Goal: Contribute content: Contribute content

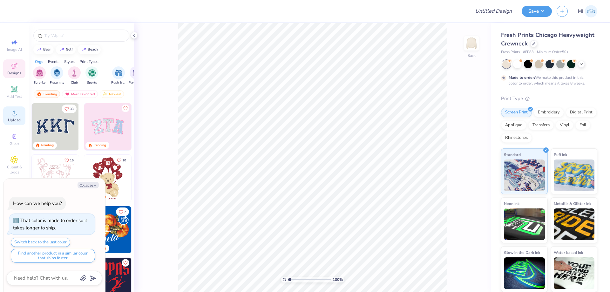
click at [10, 117] on div "Upload" at bounding box center [14, 115] width 22 height 19
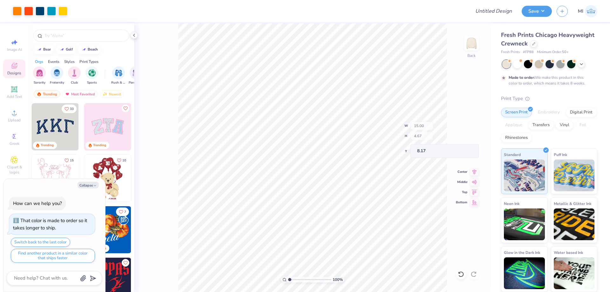
type textarea "x"
click at [471, 130] on input "15.00" at bounding box center [467, 128] width 23 height 9
type input "12"
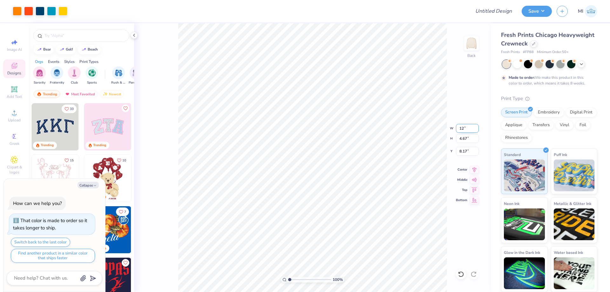
type textarea "x"
type input "12.00"
type input "3.73"
click at [470, 152] on input "8.63" at bounding box center [467, 151] width 23 height 9
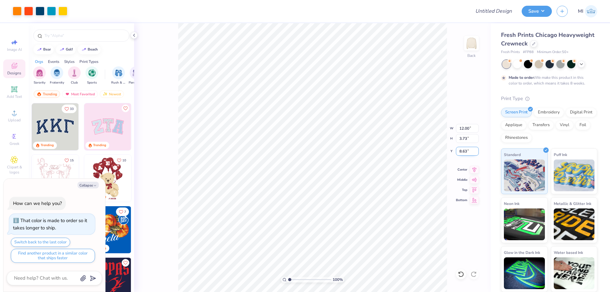
click at [470, 152] on input "8.63" at bounding box center [467, 151] width 23 height 9
type input "5"
type textarea "x"
type input "5.00"
click at [15, 97] on span "Add Text" at bounding box center [14, 96] width 15 height 5
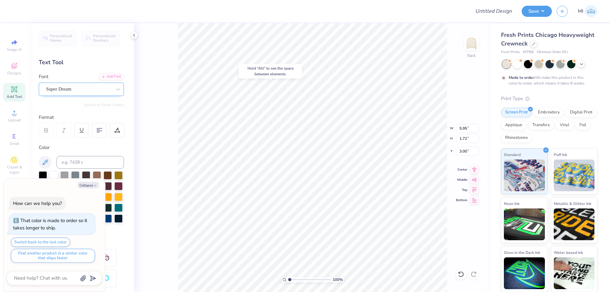
type textarea "x"
type input "3.00"
click at [113, 77] on div "Add Font" at bounding box center [111, 75] width 25 height 7
click at [498, 6] on input "Design Title" at bounding box center [485, 11] width 62 height 13
paste input "FPS239584"
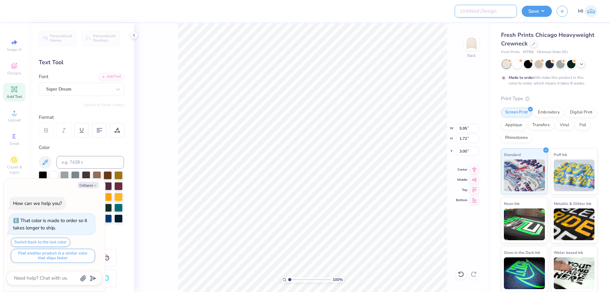
type input "FPS239584"
type textarea "x"
type input "FPS239584"
click at [373, 21] on div at bounding box center [241, 11] width 448 height 22
click at [115, 77] on div "Add Font" at bounding box center [111, 75] width 25 height 7
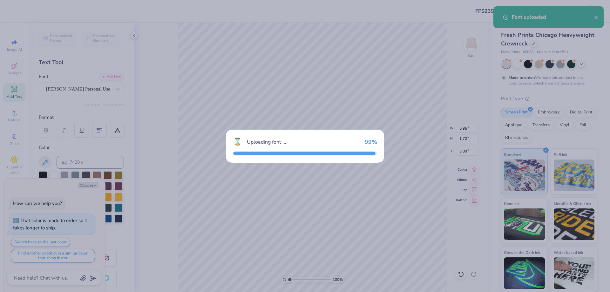
type textarea "x"
type input "8.35"
type input "2.38"
type input "2.67"
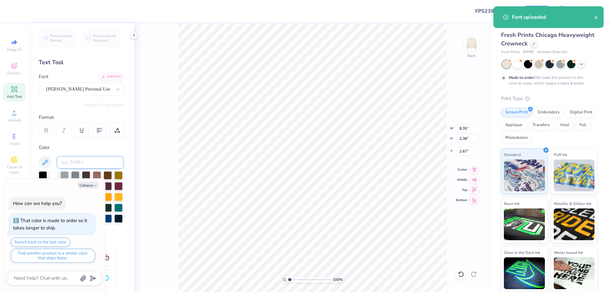
click at [86, 164] on input at bounding box center [90, 162] width 67 height 13
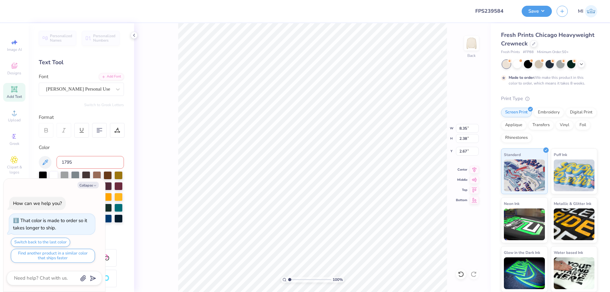
type input "1795"
type textarea "x"
type textarea "K"
type textarea "x"
type textarea "Kap"
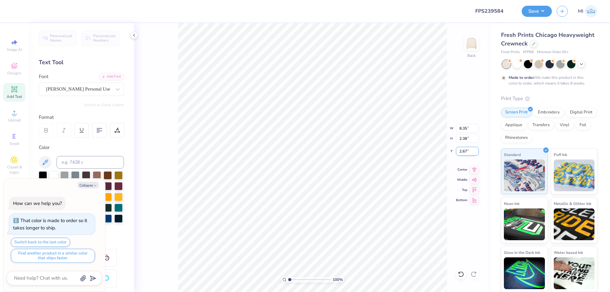
type textarea "x"
type textarea "[PERSON_NAME]"
type textarea "x"
type textarea "Kappa"
type textarea "x"
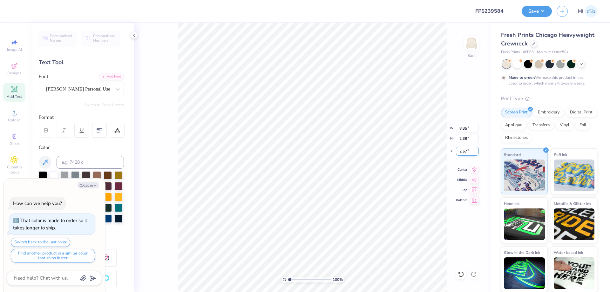
type textarea "Kappa"
type textarea "x"
type textarea "Kappa S"
type textarea "x"
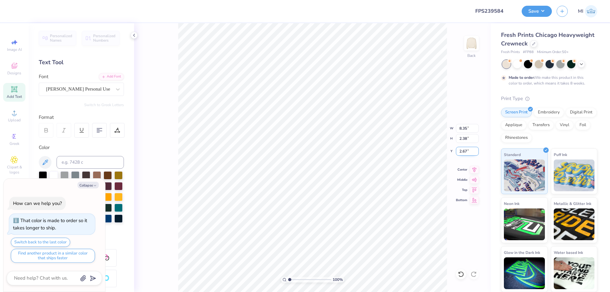
type textarea "Kappa Si"
type textarea "x"
type textarea "Kappa Sig"
type textarea "x"
type textarea "Kappa Sigm"
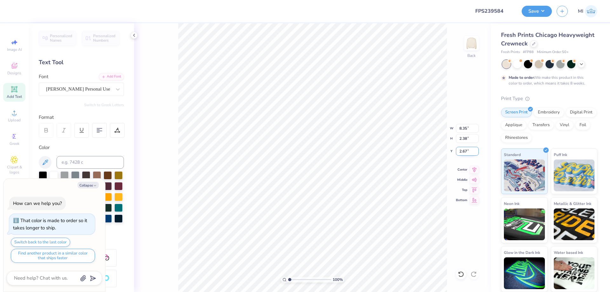
scroll to position [0, 1]
type textarea "x"
type textarea "Kappa Sigma"
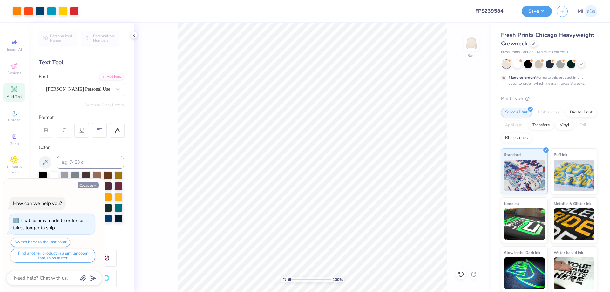
click at [90, 187] on button "Collapse" at bounding box center [87, 185] width 21 height 7
type textarea "x"
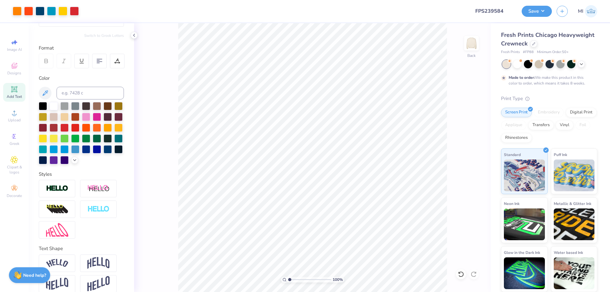
scroll to position [78, 0]
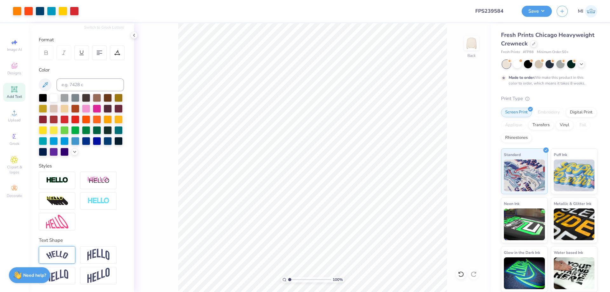
click at [61, 251] on img at bounding box center [57, 255] width 22 height 9
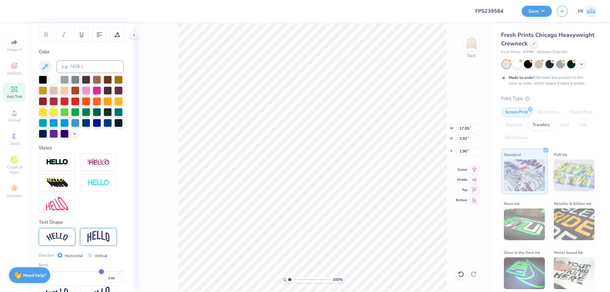
scroll to position [115, 0]
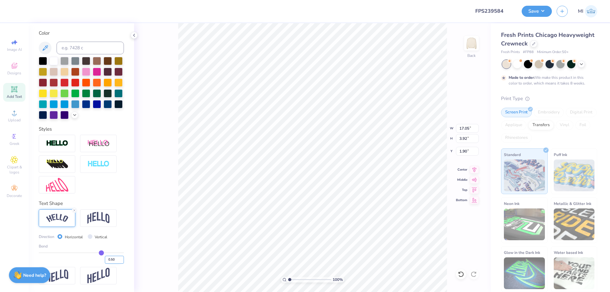
drag, startPoint x: 116, startPoint y: 260, endPoint x: 111, endPoint y: 261, distance: 4.8
click at [111, 261] on input "0.50" at bounding box center [114, 260] width 19 height 8
type input "0.4"
type input "0.40"
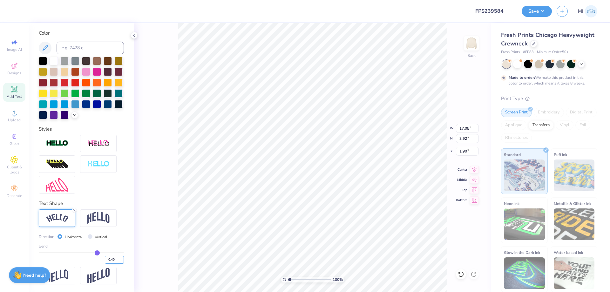
type input "16.53"
type input "3.30"
type input "2.21"
drag, startPoint x: 115, startPoint y: 259, endPoint x: 112, endPoint y: 258, distance: 3.2
click at [112, 258] on input "0.40" at bounding box center [114, 260] width 19 height 8
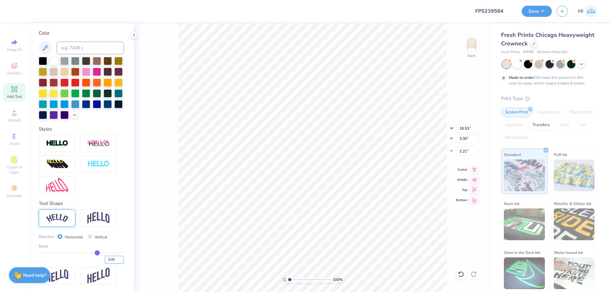
type input "0.35"
type input "16.24"
type input "3.04"
type input "2.34"
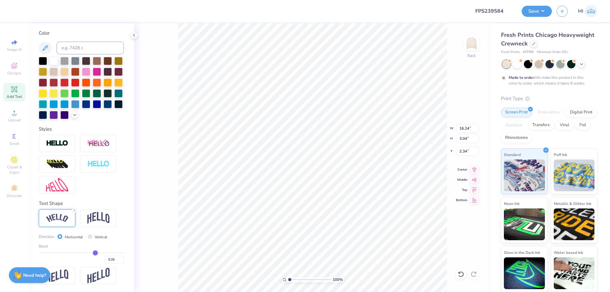
type input "12.02"
type input "2.25"
type input "3.48"
type input "12.01"
type input "2.15"
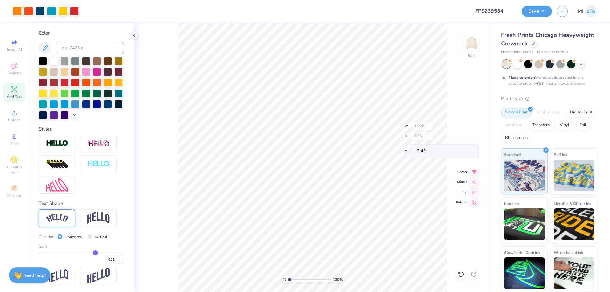
type input "3.50"
type input "3.54"
drag, startPoint x: 469, startPoint y: 126, endPoint x: 443, endPoint y: 125, distance: 26.4
click at [456, 125] on input "12.01" at bounding box center [467, 128] width 23 height 9
type input "11.50"
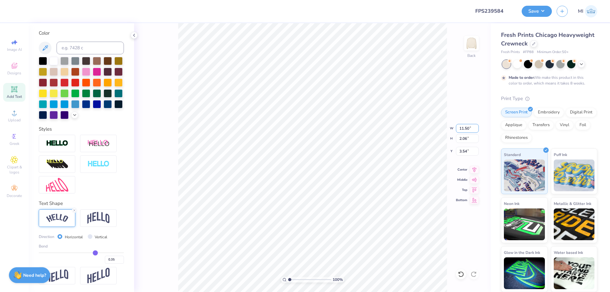
type input "2.06"
type input "3.59"
drag, startPoint x: 297, startPoint y: 277, endPoint x: 296, endPoint y: 281, distance: 3.7
click at [297, 277] on input "range" at bounding box center [309, 280] width 43 height 6
click at [296, 281] on input "range" at bounding box center [309, 280] width 43 height 6
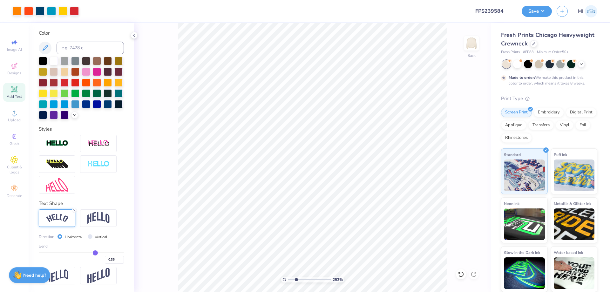
type input "2.53"
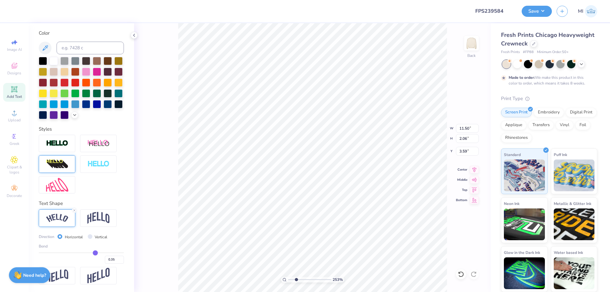
click at [66, 164] on img at bounding box center [57, 164] width 22 height 10
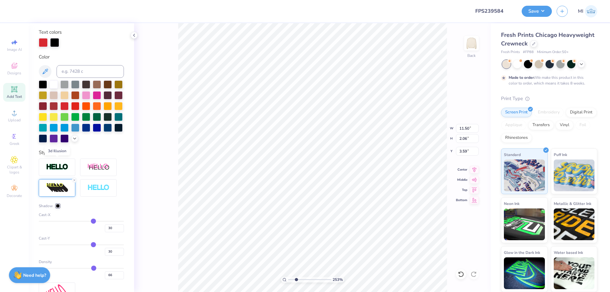
type input "14.94"
type input "2.75"
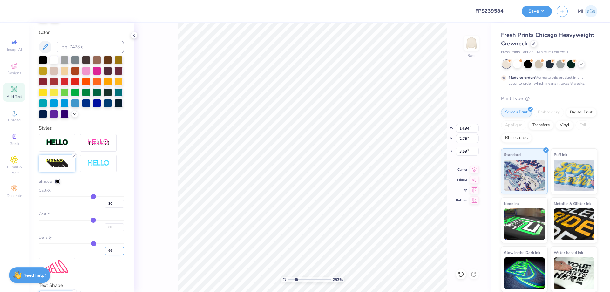
drag, startPoint x: 113, startPoint y: 250, endPoint x: 70, endPoint y: 247, distance: 42.9
click at [105, 247] on input "66" at bounding box center [114, 251] width 19 height 8
type input "1"
type input "100"
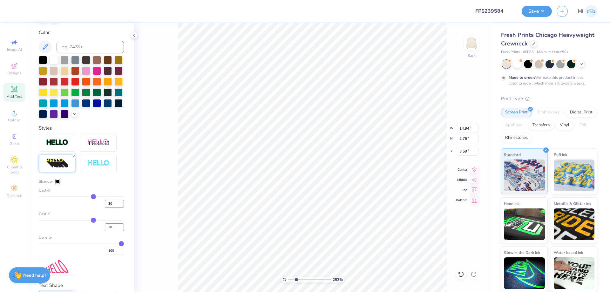
click at [114, 227] on input "30" at bounding box center [114, 227] width 19 height 8
drag, startPoint x: 111, startPoint y: 204, endPoint x: 100, endPoint y: 202, distance: 12.0
click at [105, 202] on input "30" at bounding box center [114, 204] width 19 height 8
type input "0"
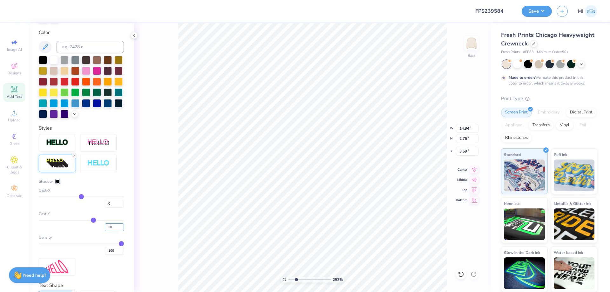
click at [105, 225] on input "30" at bounding box center [114, 227] width 19 height 8
click at [107, 227] on input "30" at bounding box center [114, 227] width 19 height 8
type input "11.51"
type input "2.70"
type input "3"
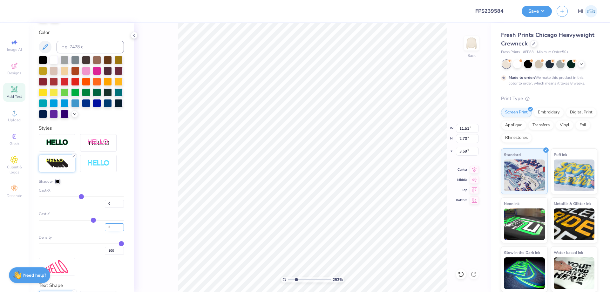
type input "3"
type input "11.50"
type input "2.12"
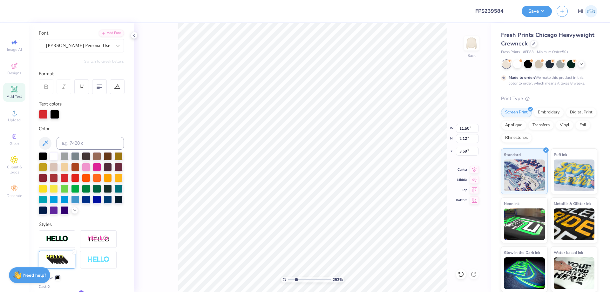
scroll to position [25, 0]
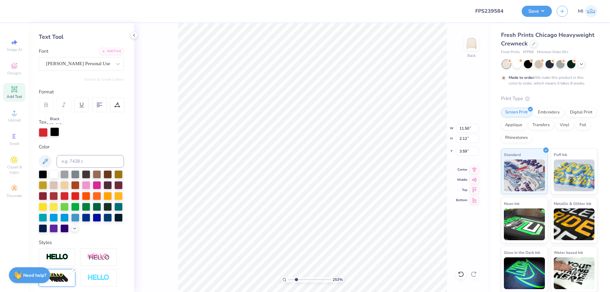
click at [51, 130] on div at bounding box center [54, 131] width 9 height 9
drag, startPoint x: 80, startPoint y: 160, endPoint x: 83, endPoint y: 158, distance: 3.4
click at [81, 160] on input at bounding box center [90, 161] width 67 height 13
type input "663"
type input "3.54"
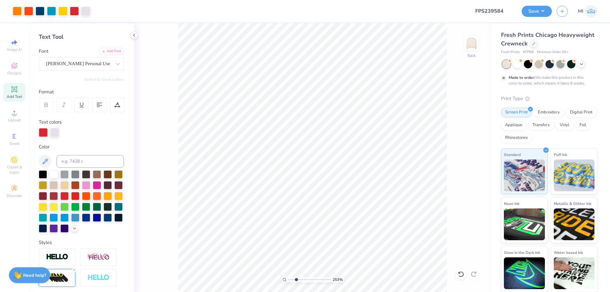
click at [14, 95] on span "Add Text" at bounding box center [14, 96] width 15 height 5
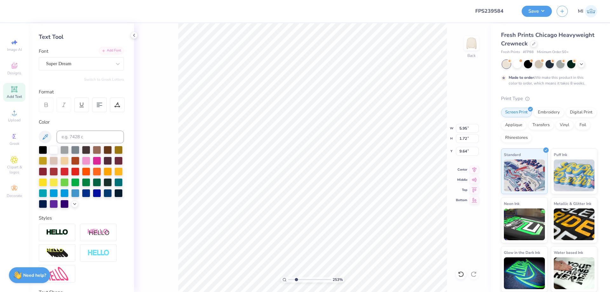
click at [113, 51] on div "Add Font" at bounding box center [111, 50] width 25 height 7
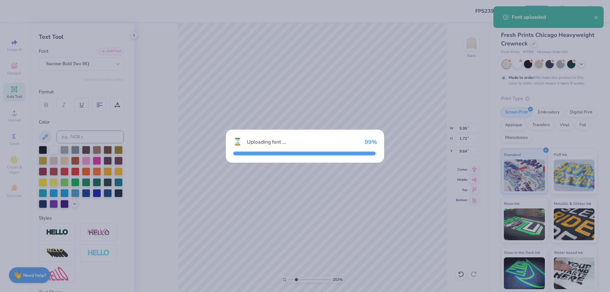
type input "4.73"
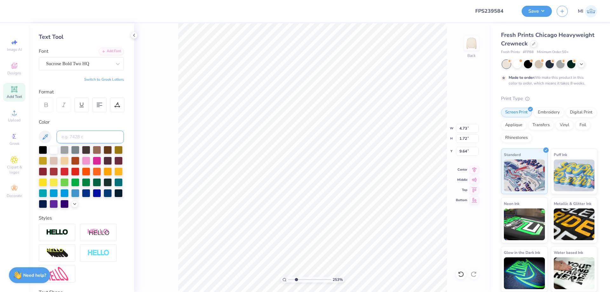
click at [82, 137] on input at bounding box center [90, 137] width 67 height 13
type input "1795"
type textarea "FALL RUSH 2025"
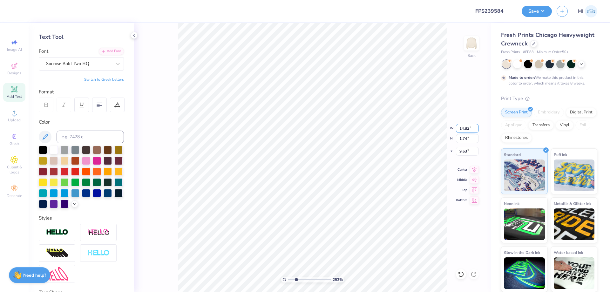
click at [467, 127] on input "14.82" at bounding box center [467, 128] width 23 height 9
type input "7.00"
type input "0.82"
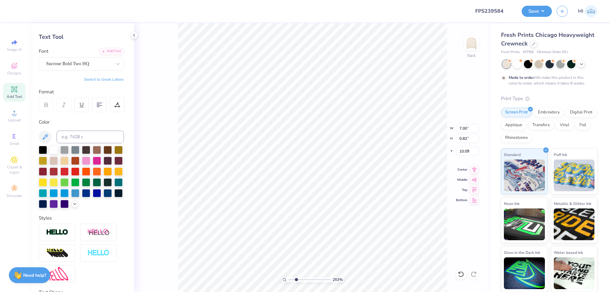
type input "8.94"
click at [462, 130] on input "7.00" at bounding box center [467, 128] width 23 height 9
type input "7.50"
type input "0.88"
type input "8.91"
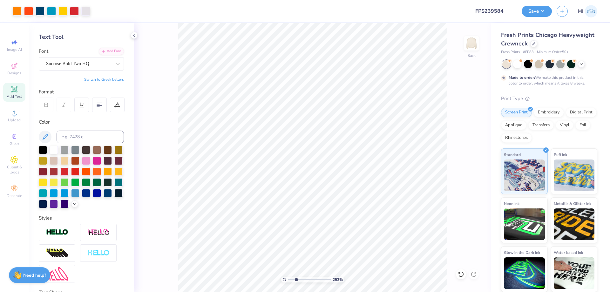
click at [13, 92] on icon at bounding box center [14, 89] width 6 height 6
click at [109, 51] on div "Add Font" at bounding box center [111, 50] width 25 height 7
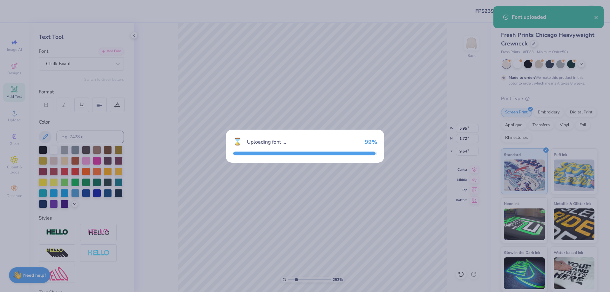
type input "3.33"
type input "1.84"
type input "9.58"
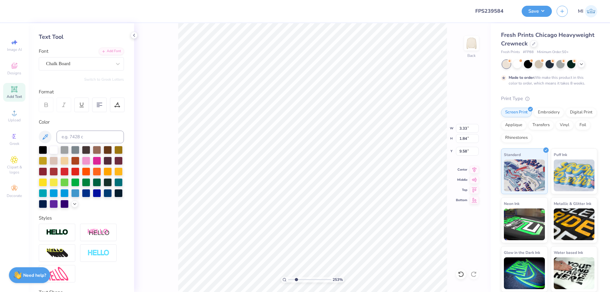
scroll to position [0, 0]
type textarea "“WHERE THE SUN SETS AND FRIENDSHIPS RISE”"
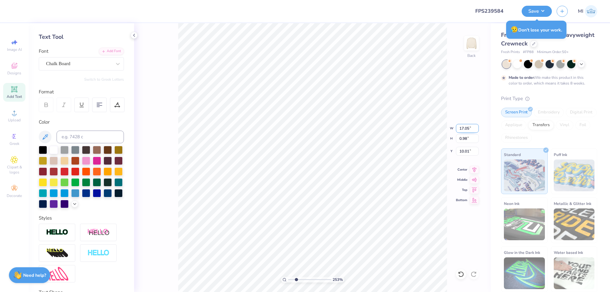
click at [463, 128] on input "17.05" at bounding box center [467, 128] width 23 height 9
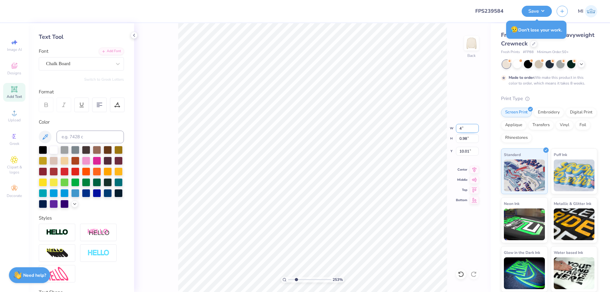
type input "4.00"
type input "0.23"
type input "10.39"
drag, startPoint x: 468, startPoint y: 129, endPoint x: 442, endPoint y: 128, distance: 26.7
click at [456, 128] on input "4.00" at bounding box center [467, 128] width 23 height 9
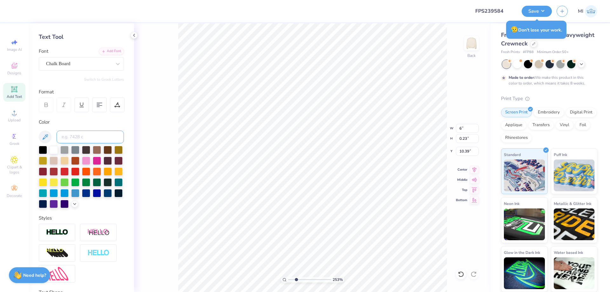
click at [94, 136] on input at bounding box center [90, 137] width 67 height 13
type input "6.00"
type input "0.34"
type input "10.33"
click at [88, 138] on input at bounding box center [90, 137] width 67 height 13
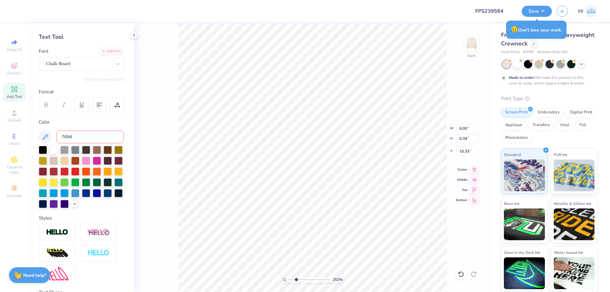
type input "7694"
click at [118, 104] on icon at bounding box center [117, 103] width 3 height 3
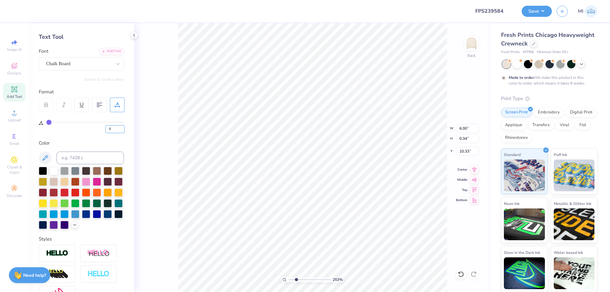
drag, startPoint x: 105, startPoint y: 129, endPoint x: 90, endPoint y: 125, distance: 15.3
click at [105, 129] on input "0" at bounding box center [114, 129] width 19 height 8
type input "20"
click at [467, 126] on input "9.57" at bounding box center [467, 128] width 23 height 9
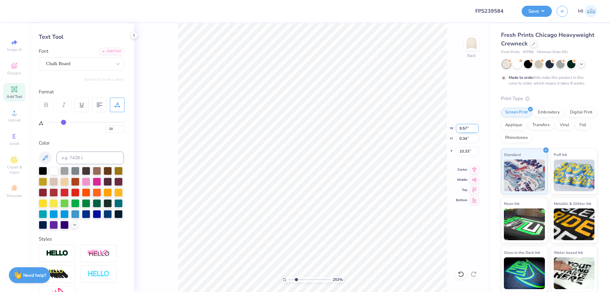
click at [467, 126] on input "9.57" at bounding box center [467, 128] width 23 height 9
type input "7.00"
type input "0.25"
type input "10.37"
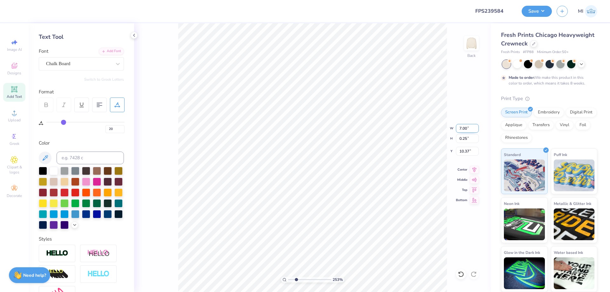
drag, startPoint x: 466, startPoint y: 127, endPoint x: 444, endPoint y: 128, distance: 22.0
click at [456, 128] on input "7.00" at bounding box center [467, 128] width 23 height 9
type input "6.50"
type input "0.23"
type input "10.38"
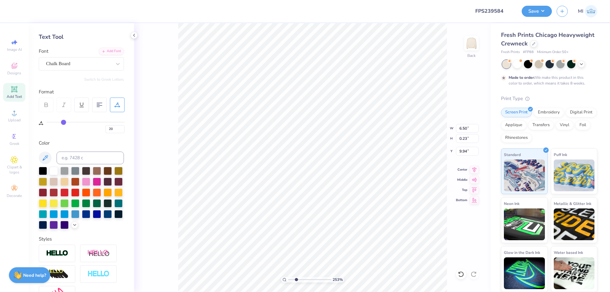
type input "1"
click at [288, 281] on input "range" at bounding box center [309, 280] width 43 height 6
click at [466, 153] on input "3.54" at bounding box center [467, 151] width 23 height 9
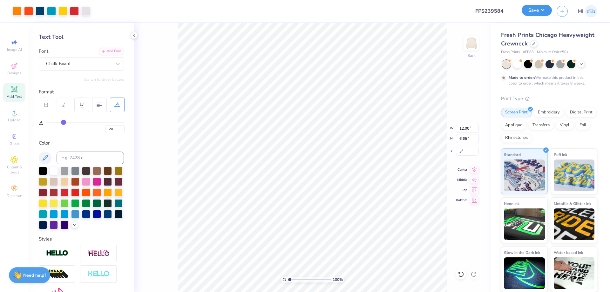
click at [535, 14] on button "Save" at bounding box center [536, 10] width 30 height 11
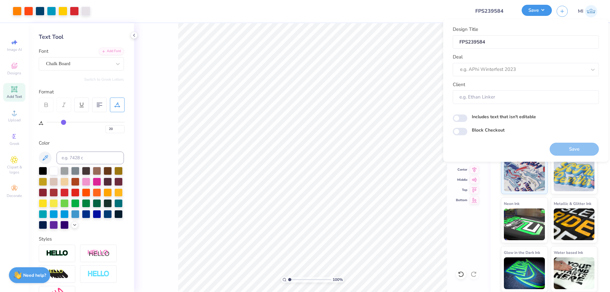
type input "3.00"
click at [522, 73] on div at bounding box center [523, 69] width 126 height 9
click at [501, 88] on div "Design Tool Gallery" at bounding box center [525, 86] width 141 height 10
type input "Design Tool Gallery"
type input "Design Tool Gallery User"
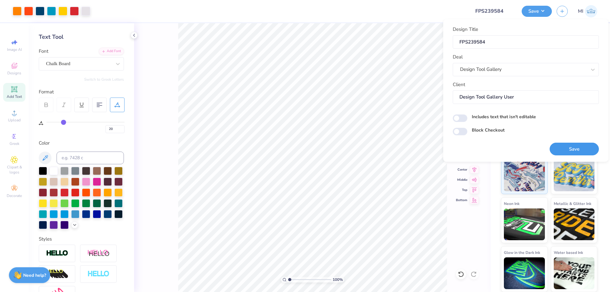
click at [572, 151] on button "Save" at bounding box center [573, 149] width 49 height 13
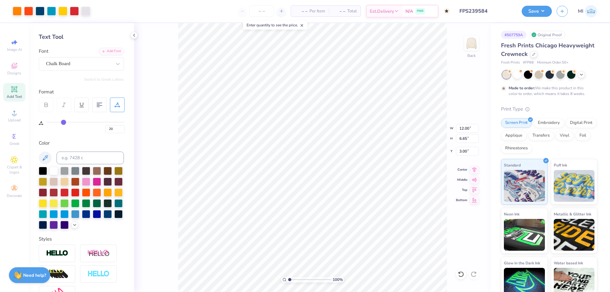
click at [482, 11] on input "FPS239584" at bounding box center [485, 11] width 62 height 13
click at [538, 12] on button "Save" at bounding box center [536, 10] width 30 height 11
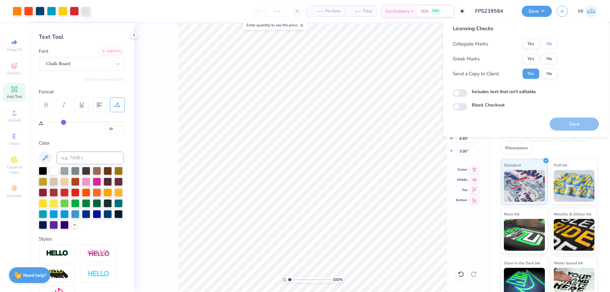
drag, startPoint x: 544, startPoint y: 43, endPoint x: 534, endPoint y: 53, distance: 14.6
click at [544, 43] on button "No" at bounding box center [548, 44] width 15 height 10
click at [533, 55] on button "Yes" at bounding box center [530, 59] width 17 height 10
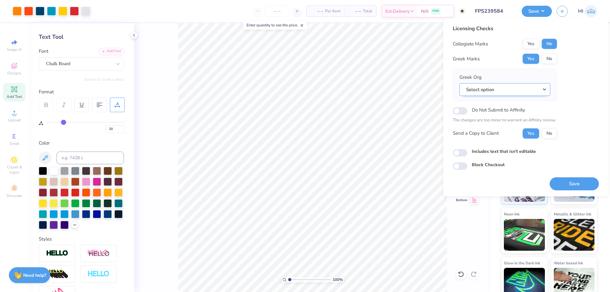
click at [528, 92] on button "Select option" at bounding box center [504, 89] width 91 height 13
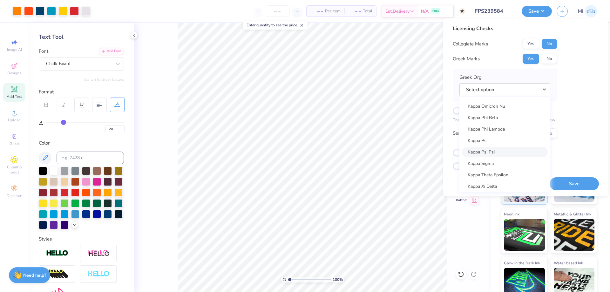
scroll to position [2408, 0]
click at [496, 166] on link "Kappa Sigma" at bounding box center [505, 166] width 86 height 10
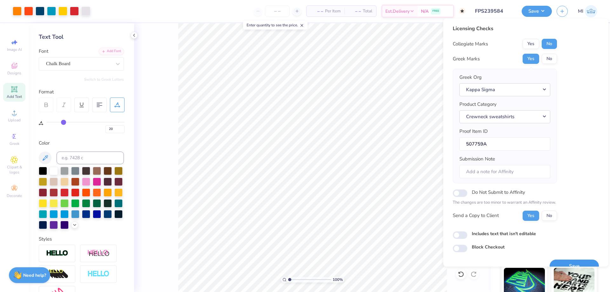
click at [574, 263] on button "Save" at bounding box center [573, 265] width 49 height 13
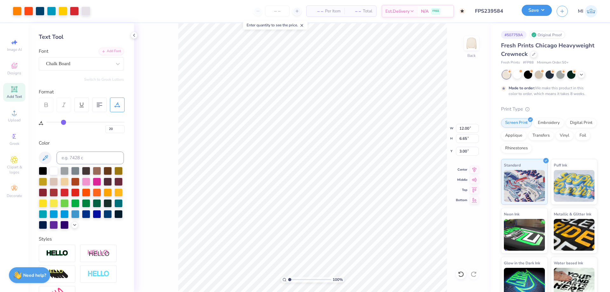
click at [538, 9] on button "Save" at bounding box center [536, 10] width 30 height 11
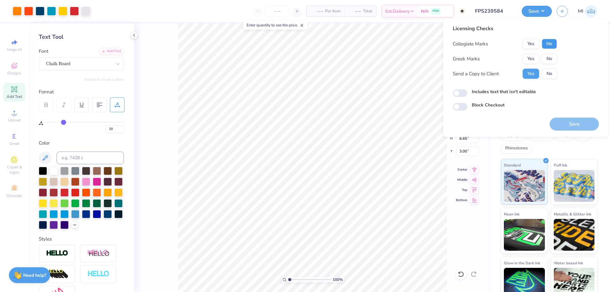
click at [550, 41] on button "No" at bounding box center [548, 44] width 15 height 10
click at [532, 61] on button "Yes" at bounding box center [530, 59] width 17 height 10
